Goal: Task Accomplishment & Management: Manage account settings

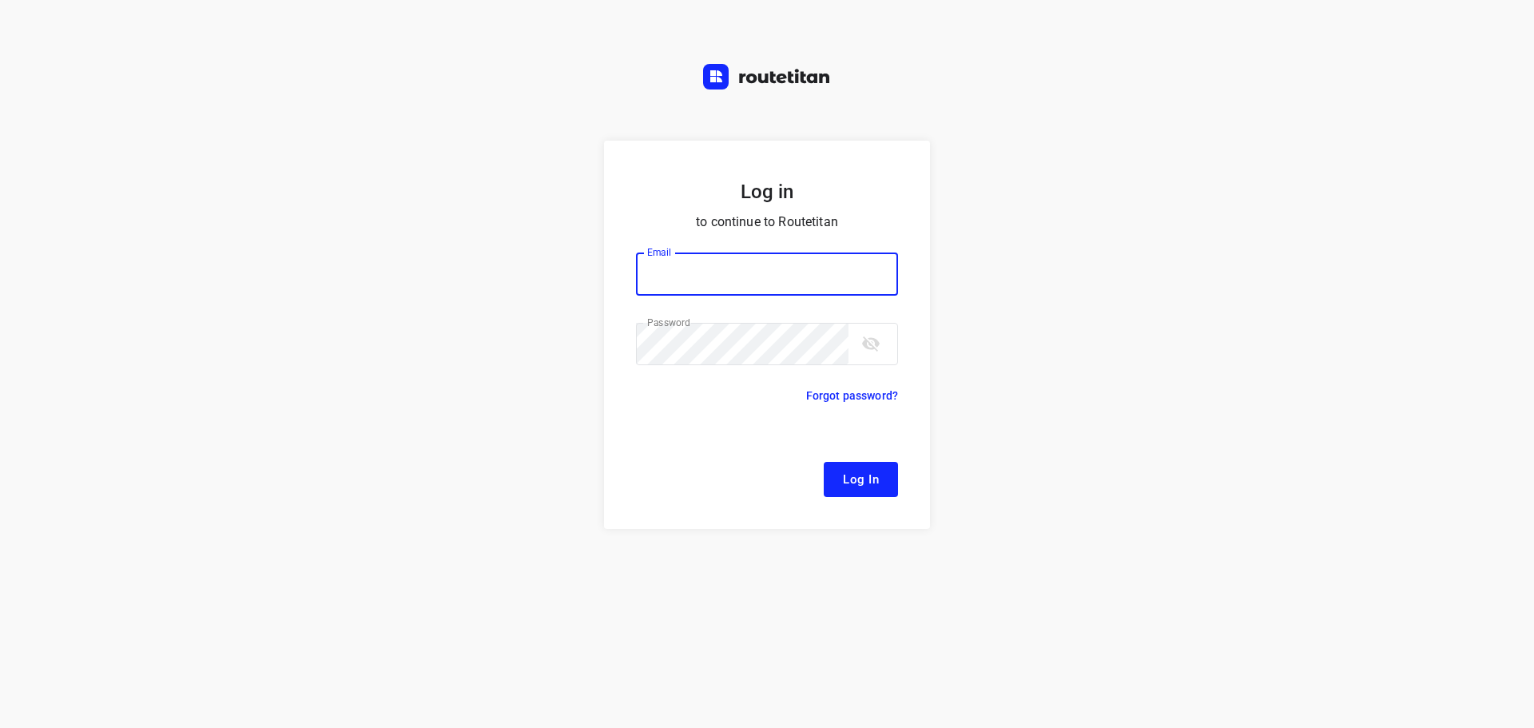
type input "remco@fruitopjewerk.nl"
click at [854, 475] on span "Log In" at bounding box center [861, 479] width 36 height 21
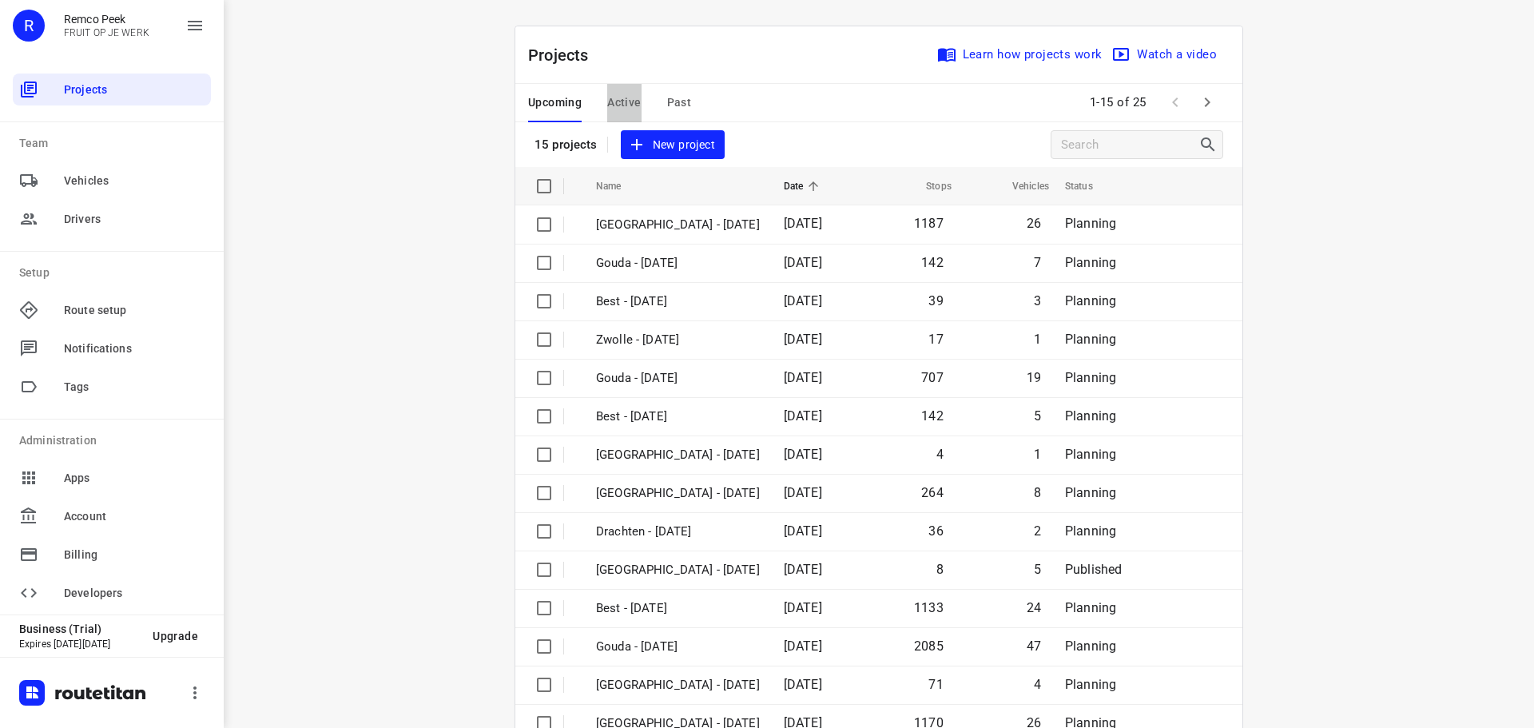
click at [618, 94] on span "Active" at bounding box center [624, 103] width 34 height 20
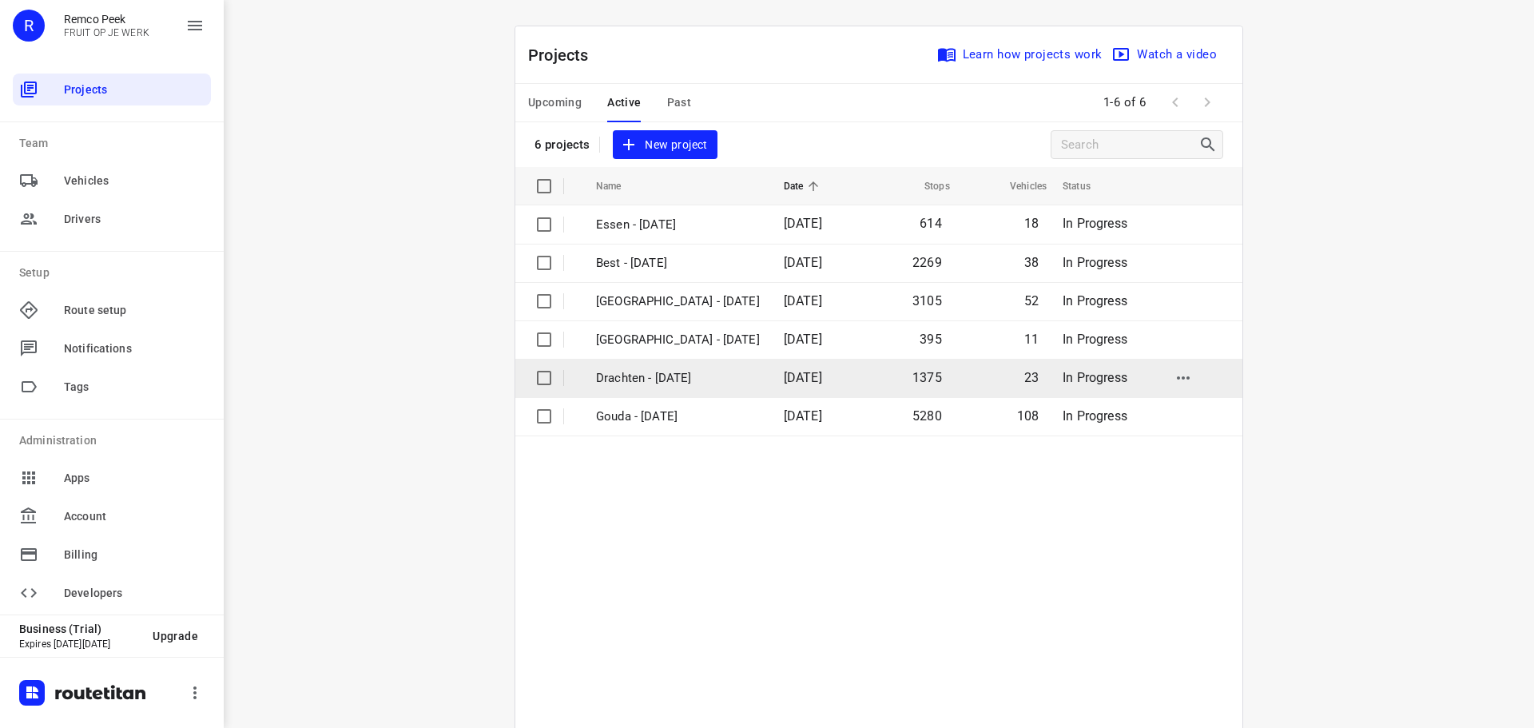
click at [651, 378] on p "Drachten - [DATE]" at bounding box center [678, 378] width 164 height 18
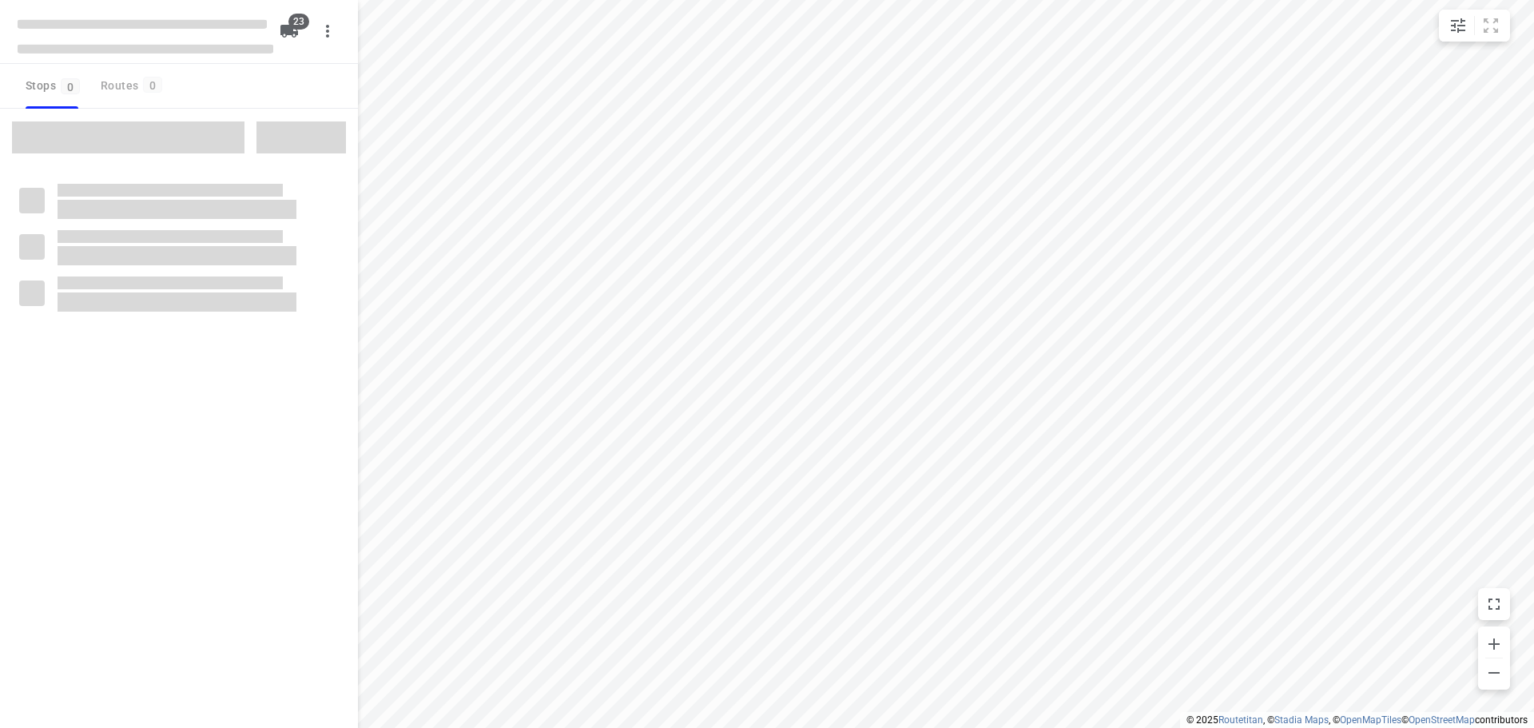
checkbox input "true"
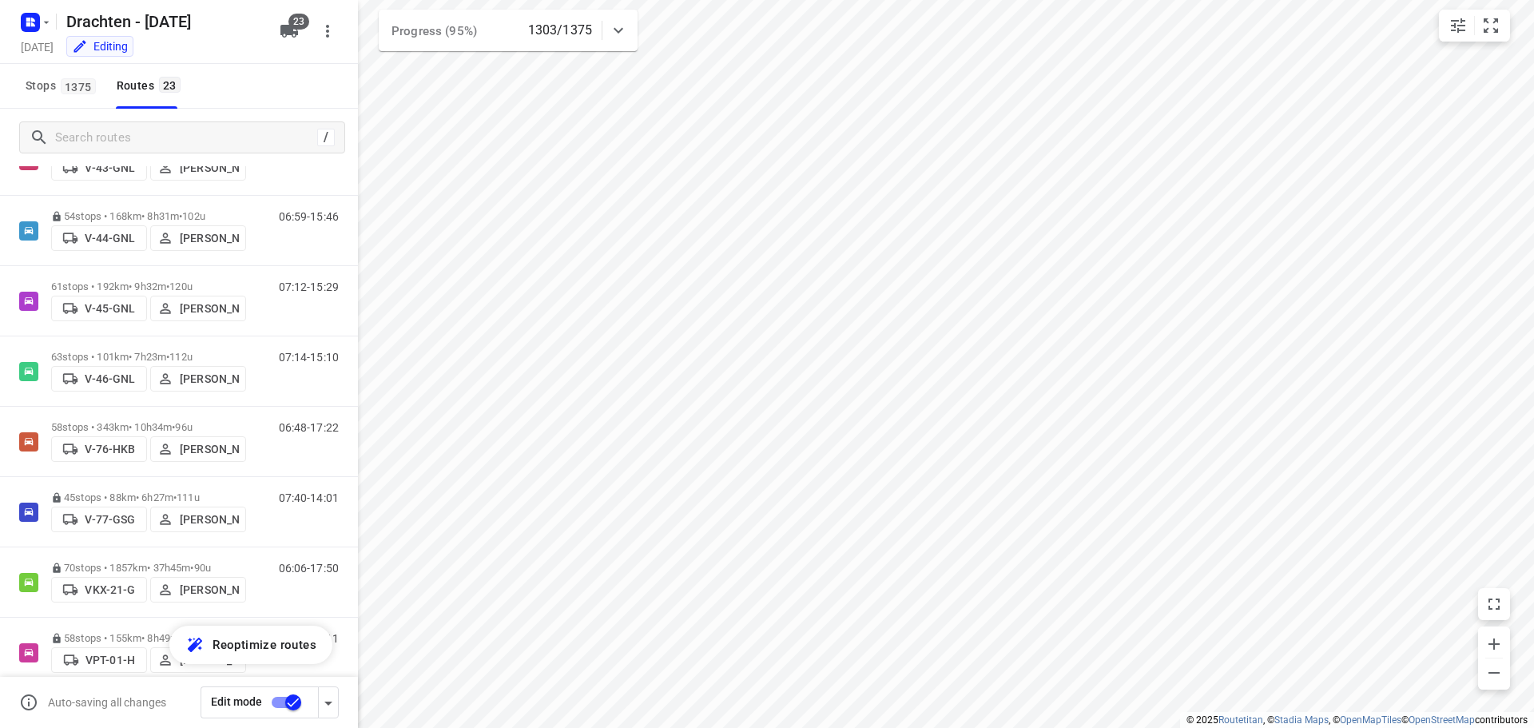
scroll to position [1159, 0]
